Goal: Entertainment & Leisure: Consume media (video, audio)

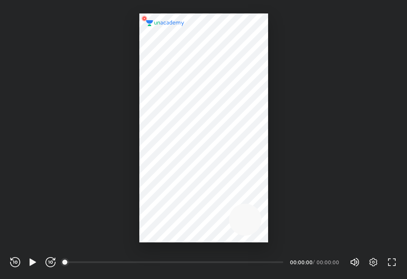
scroll to position [279, 407]
click at [32, 264] on icon "button" at bounding box center [32, 262] width 6 height 7
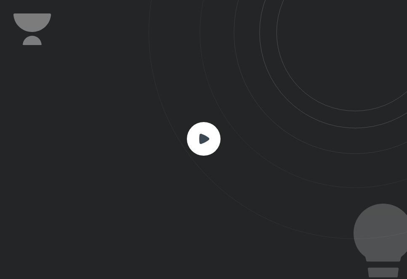
click at [196, 140] on rect at bounding box center [204, 139] width 34 height 34
click at [205, 140] on icon at bounding box center [204, 138] width 10 height 10
click at [202, 144] on rect at bounding box center [204, 139] width 34 height 34
click at [216, 133] on rect at bounding box center [204, 139] width 34 height 34
click at [216, 134] on rect at bounding box center [204, 139] width 34 height 34
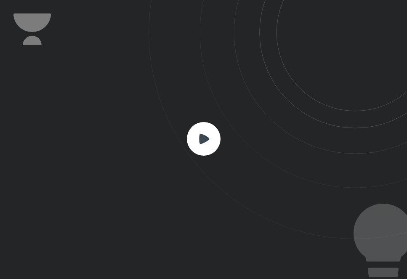
click at [209, 141] on rect at bounding box center [204, 139] width 34 height 34
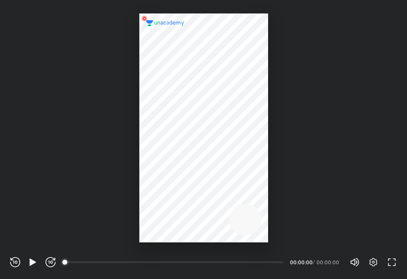
scroll to position [279, 407]
click at [211, 103] on div at bounding box center [203, 127] width 129 height 229
click at [30, 263] on icon "button" at bounding box center [32, 262] width 6 height 7
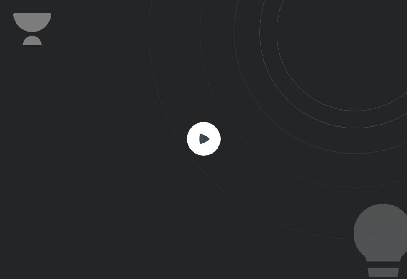
click at [202, 148] on rect at bounding box center [204, 139] width 34 height 34
